Goal: Find specific page/section: Find specific page/section

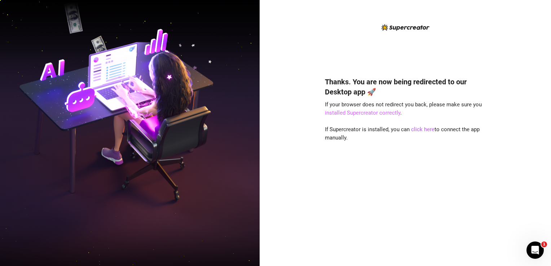
click at [376, 112] on link "installed Supercreator correctly" at bounding box center [362, 113] width 75 height 6
